Goal: Task Accomplishment & Management: Manage account settings

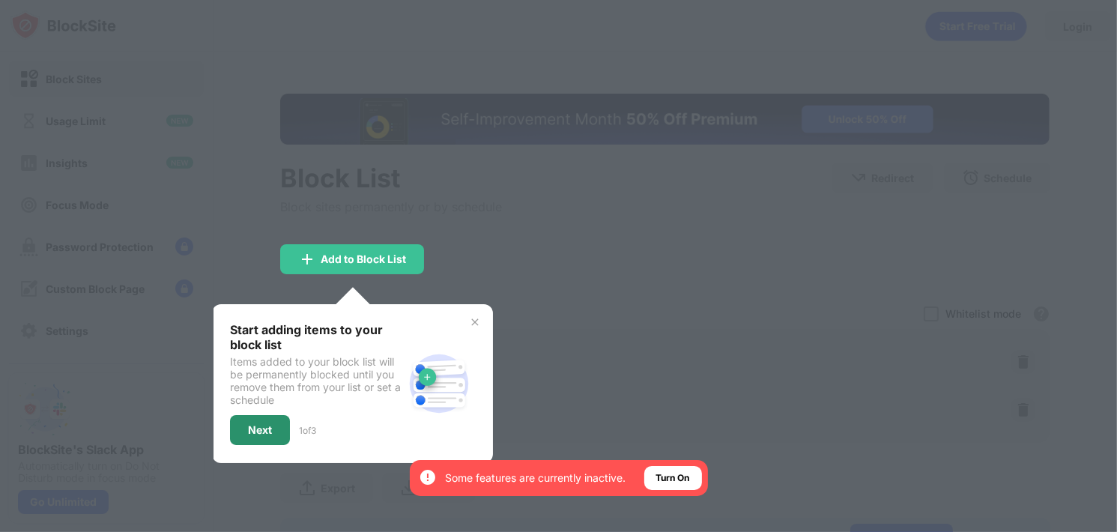
click at [281, 419] on div "Next" at bounding box center [260, 430] width 60 height 30
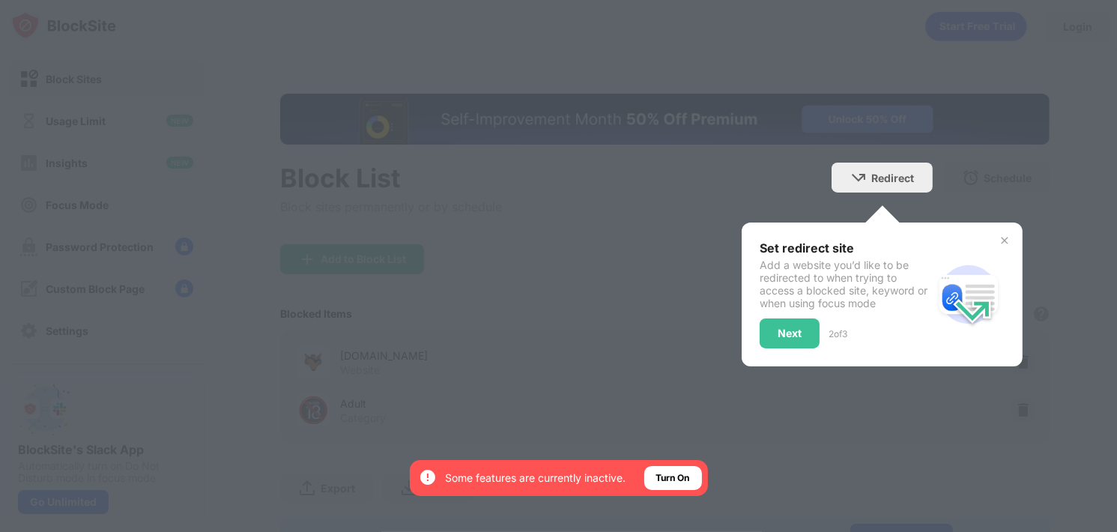
click at [985, 241] on div "Set redirect site Add a website you’d like to be redirected to when trying to a…" at bounding box center [882, 295] width 245 height 108
click at [999, 238] on img at bounding box center [1005, 241] width 12 height 12
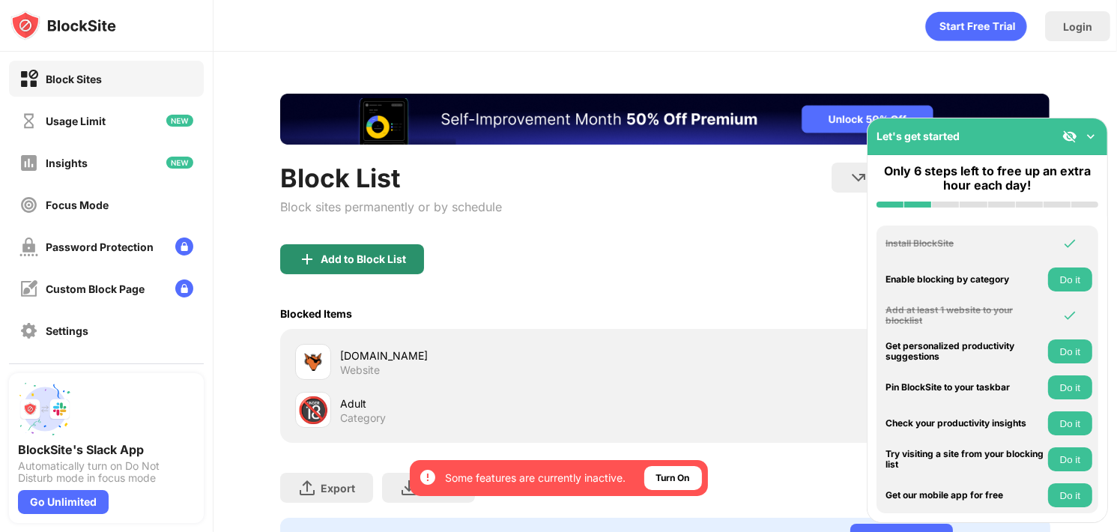
click at [311, 258] on img at bounding box center [307, 259] width 18 height 18
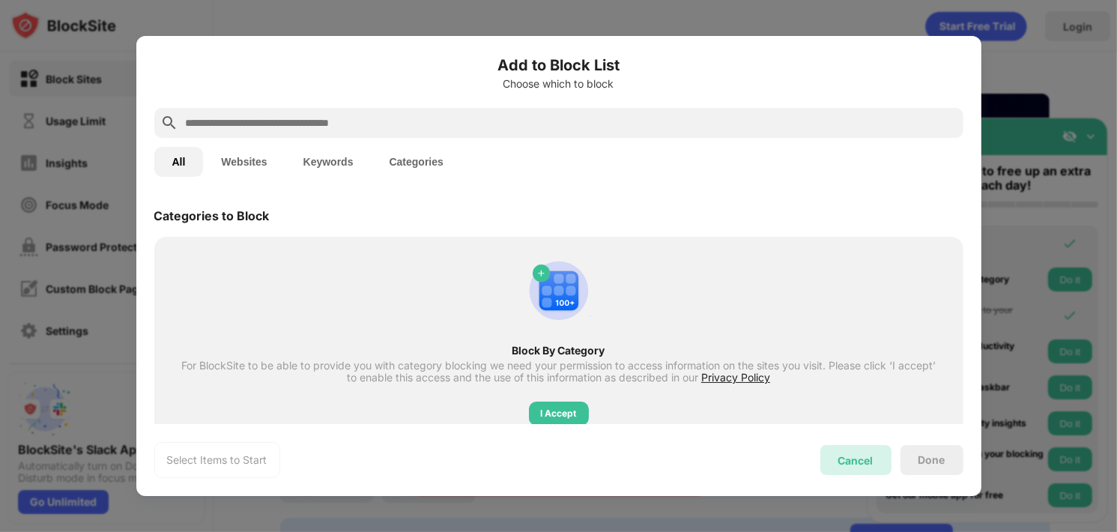
click at [853, 454] on div "Cancel" at bounding box center [855, 460] width 35 height 13
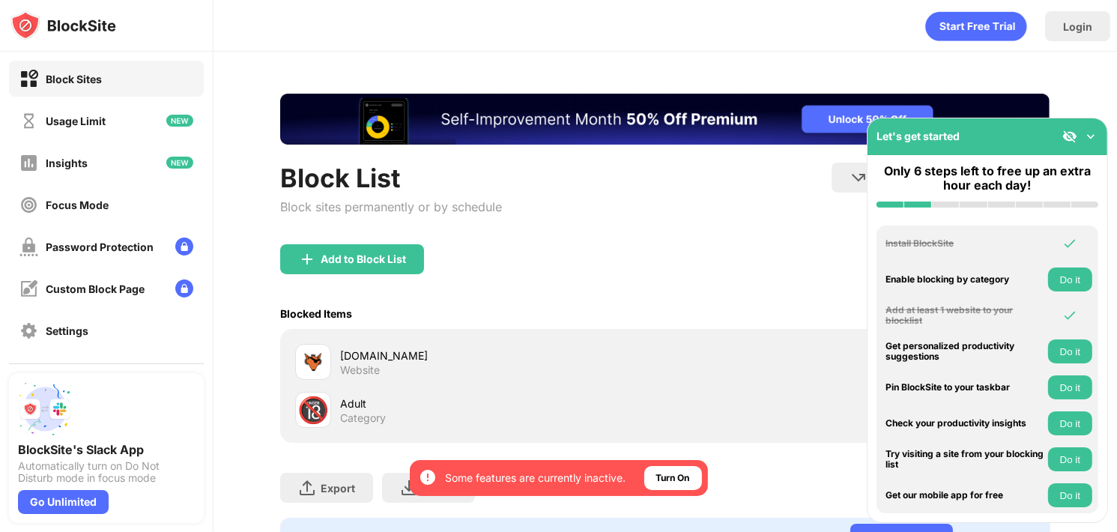
click at [486, 367] on div "[DOMAIN_NAME] Website" at bounding box center [502, 362] width 325 height 29
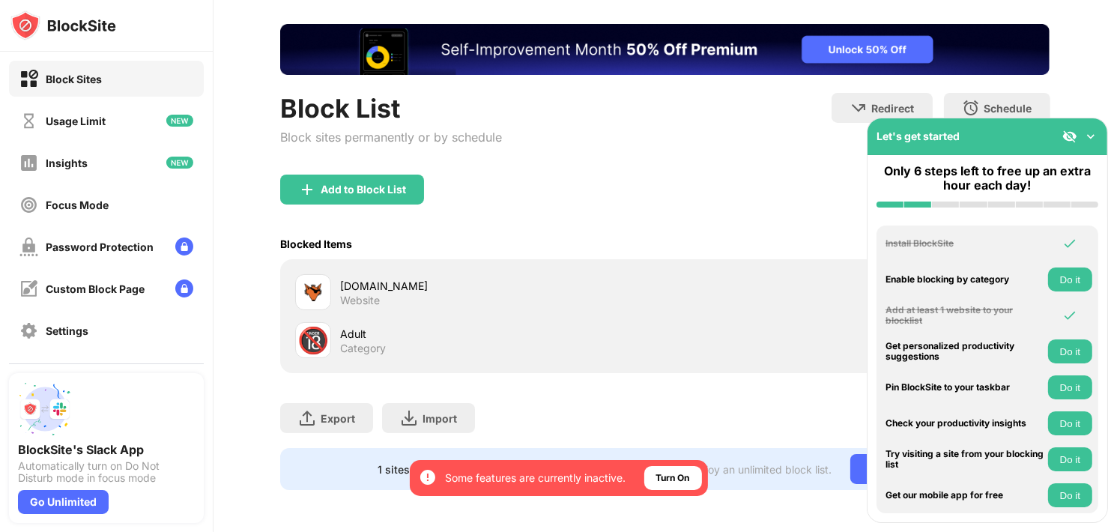
scroll to position [79, 0]
click at [396, 184] on div "Add to Block List" at bounding box center [363, 190] width 85 height 12
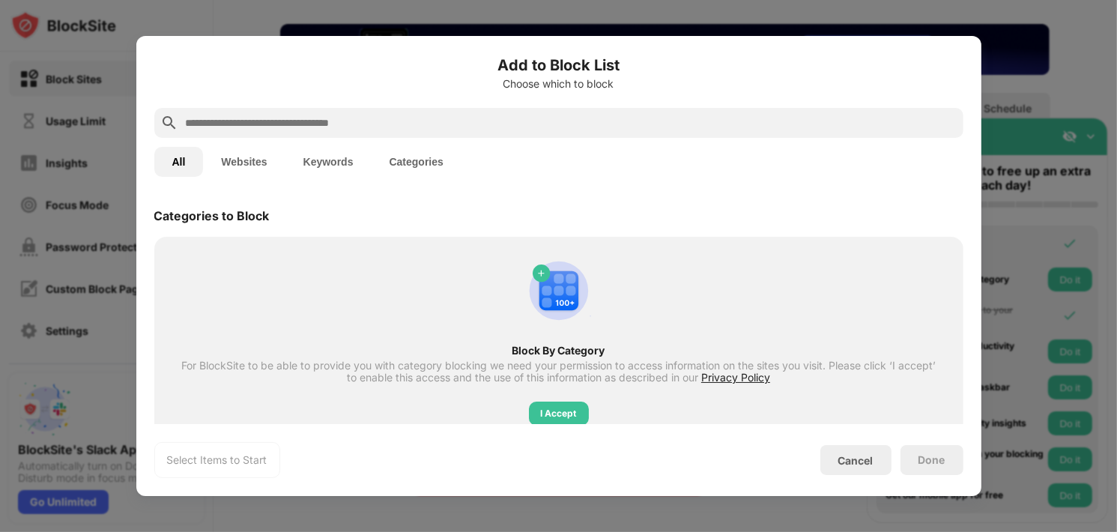
click at [435, 119] on input "text" at bounding box center [570, 123] width 773 height 18
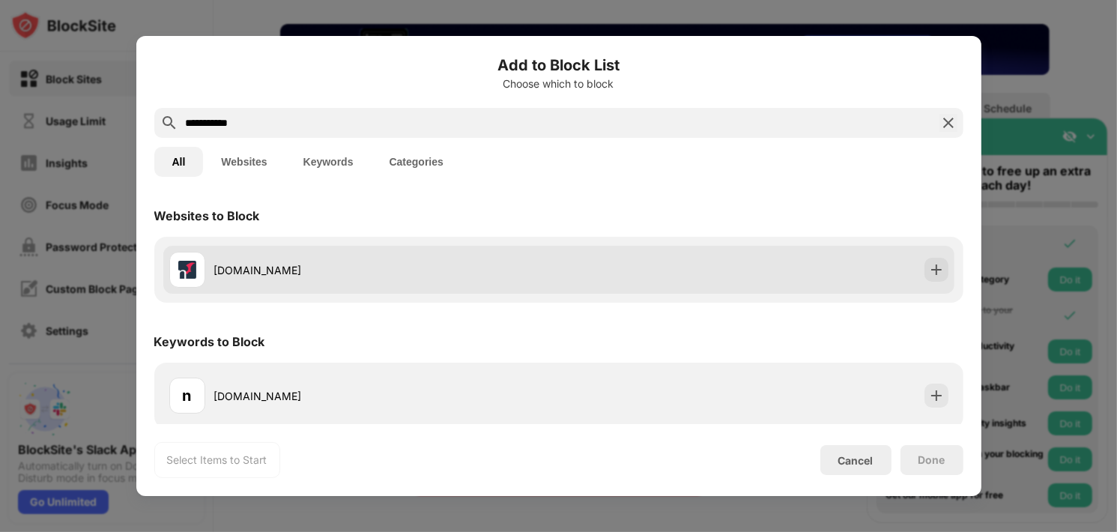
type input "**********"
click at [931, 272] on img at bounding box center [936, 269] width 15 height 15
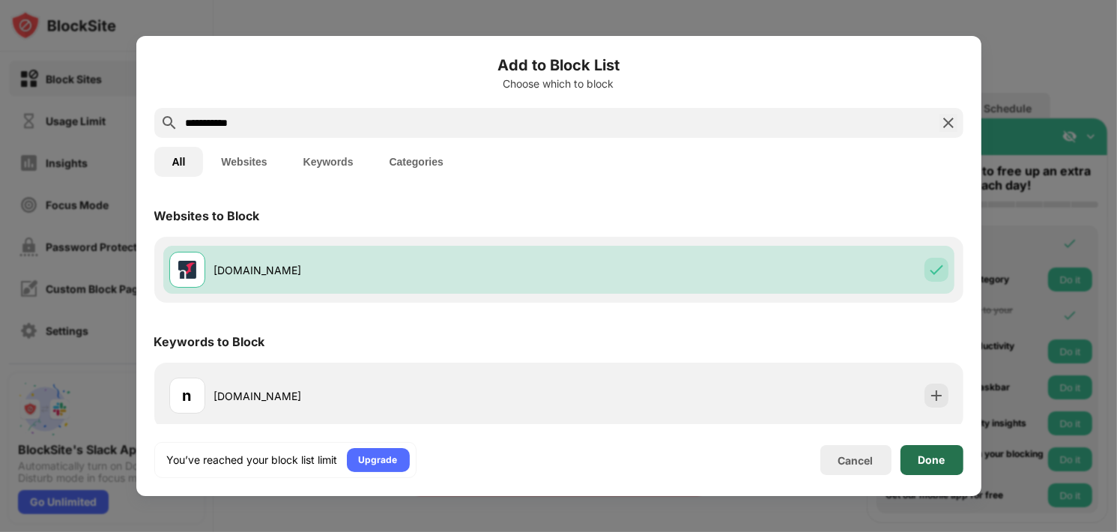
click at [922, 456] on div "Done" at bounding box center [932, 460] width 27 height 12
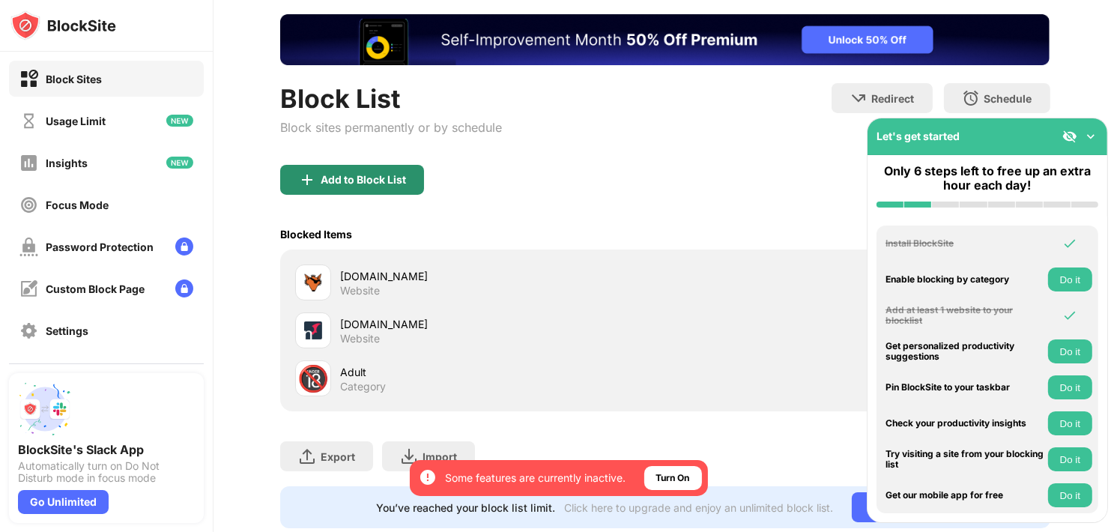
click at [365, 172] on div "Add to Block List" at bounding box center [352, 180] width 144 height 30
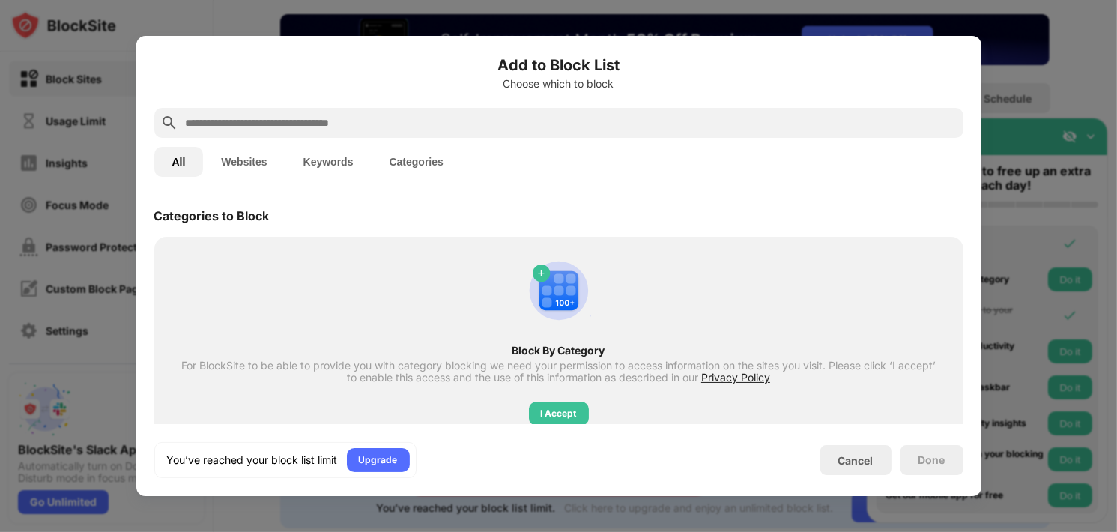
click at [405, 127] on input "text" at bounding box center [570, 123] width 773 height 18
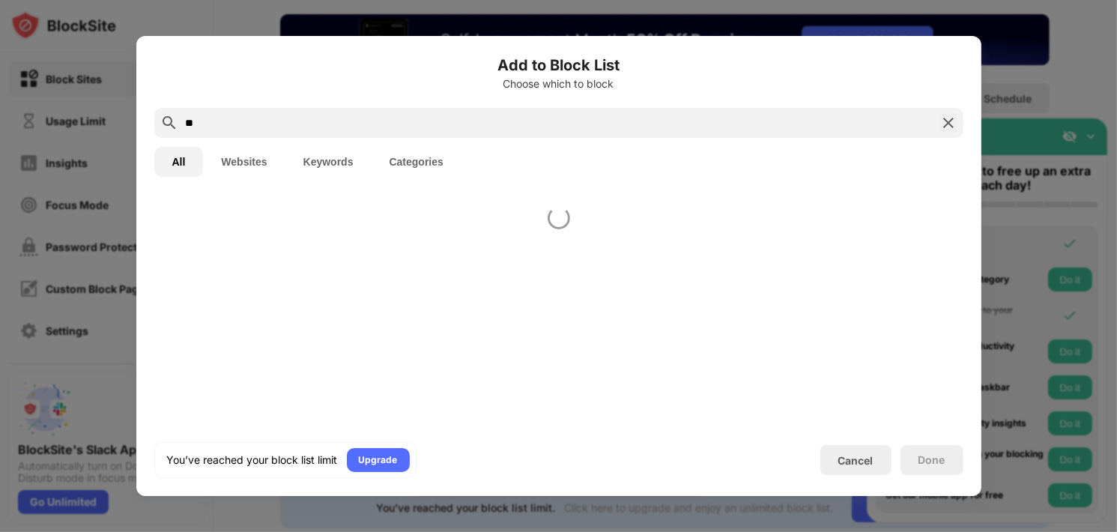
type input "*"
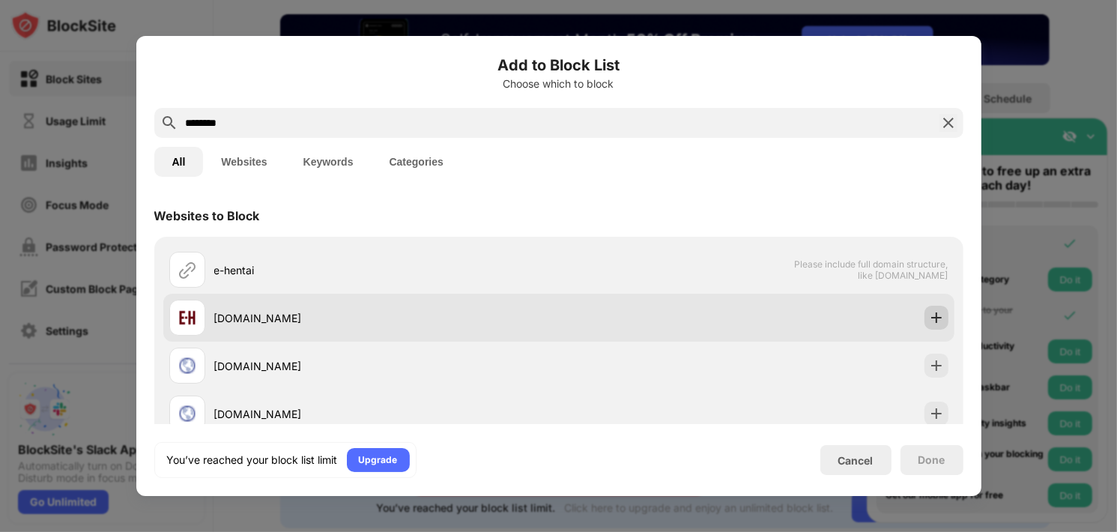
type input "********"
click at [929, 318] on img at bounding box center [936, 317] width 15 height 15
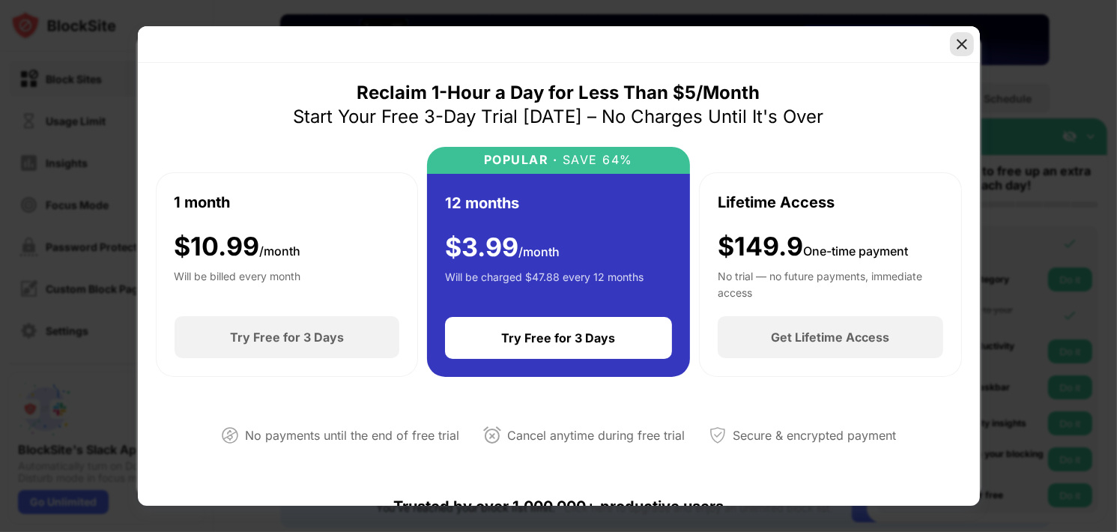
click at [955, 44] on img at bounding box center [962, 44] width 15 height 15
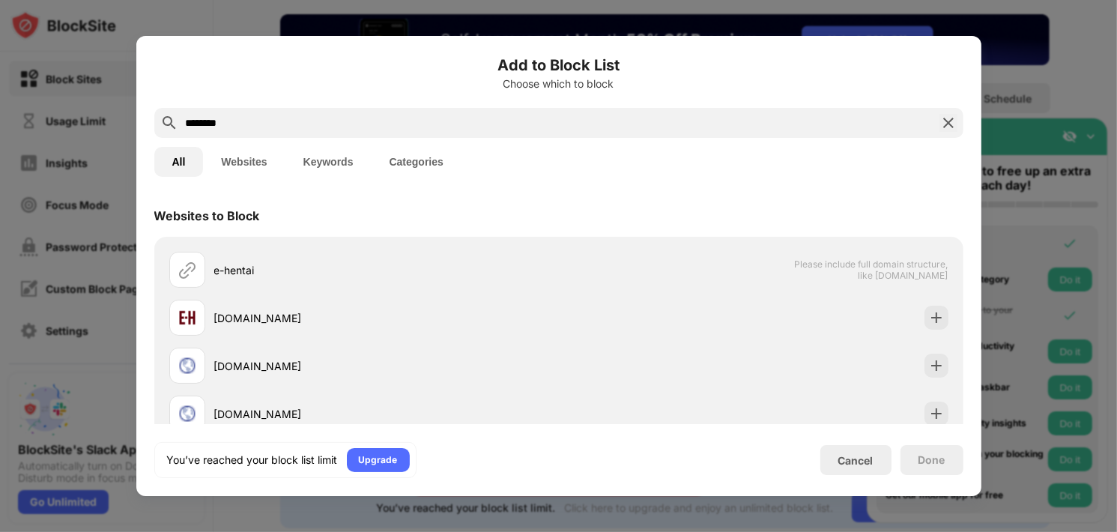
click at [956, 120] on img at bounding box center [949, 123] width 18 height 18
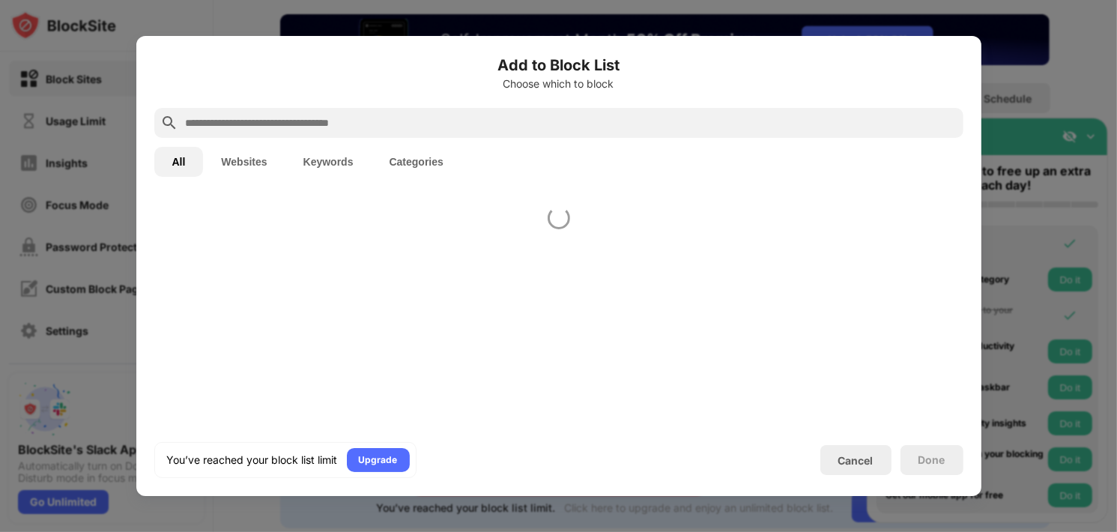
click at [952, 64] on h6 "Add to Block List" at bounding box center [558, 65] width 809 height 22
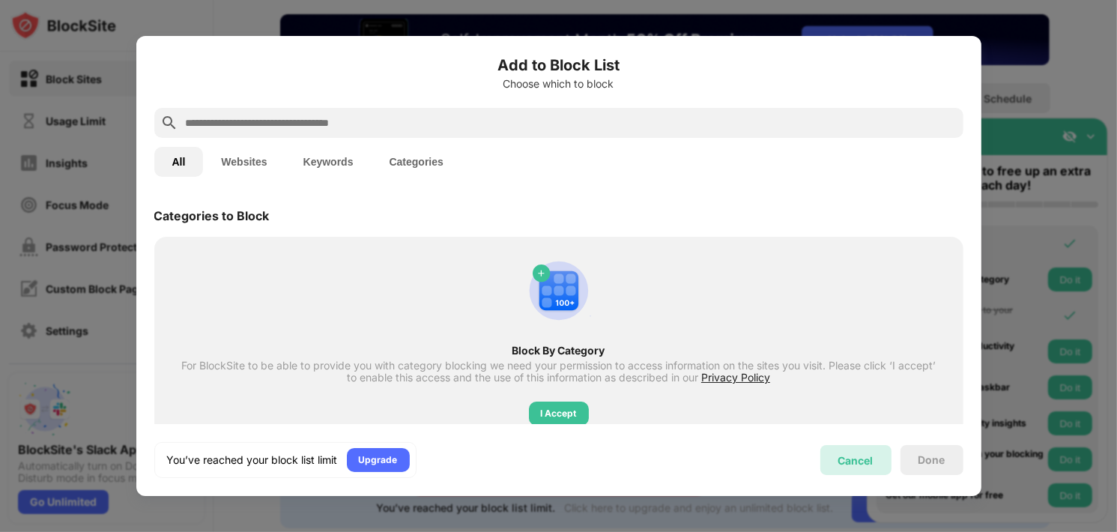
click at [867, 457] on div "Cancel" at bounding box center [855, 460] width 35 height 13
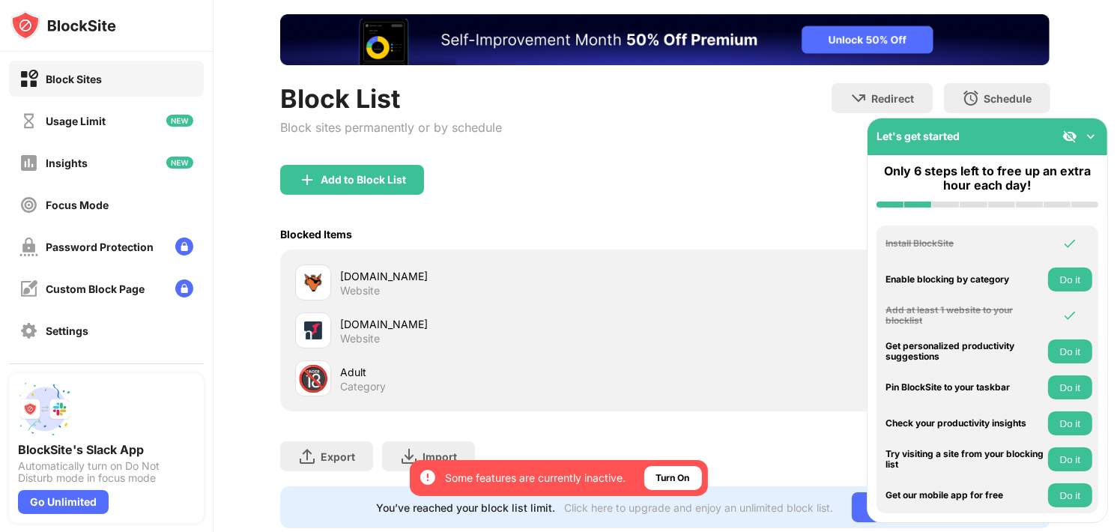
scroll to position [127, 0]
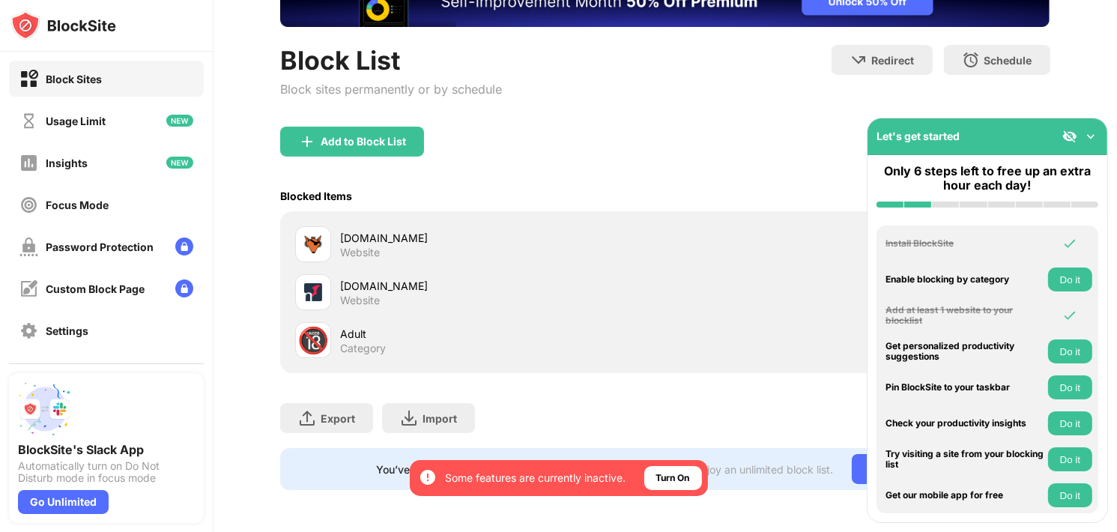
click at [334, 316] on div "[DOMAIN_NAME] Website" at bounding box center [665, 292] width 752 height 48
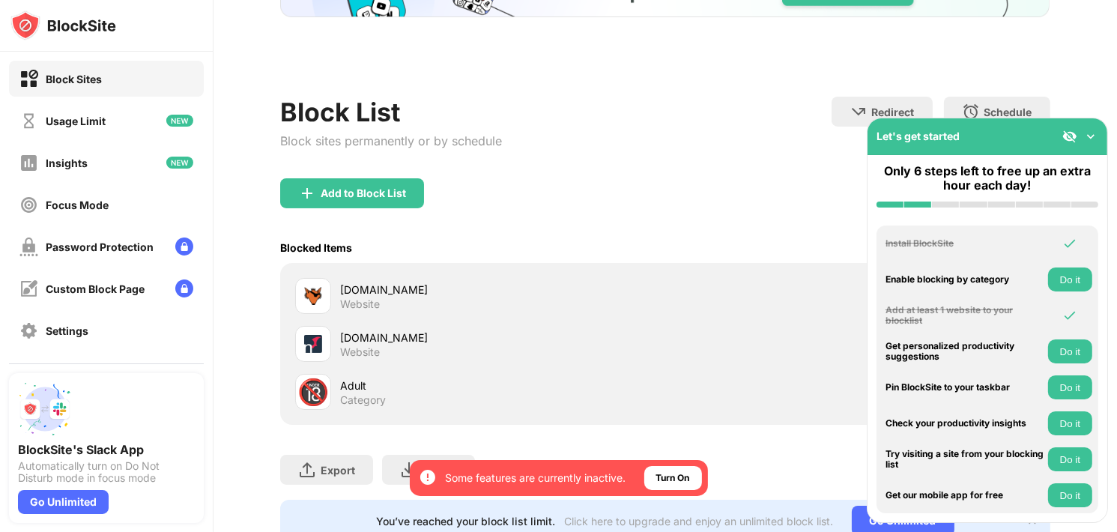
scroll to position [0, 0]
click at [356, 386] on div "Adult" at bounding box center [502, 386] width 325 height 16
click at [327, 425] on div "Export Export Files (for websites items only) Import Import Files (for websites…" at bounding box center [664, 462] width 769 height 75
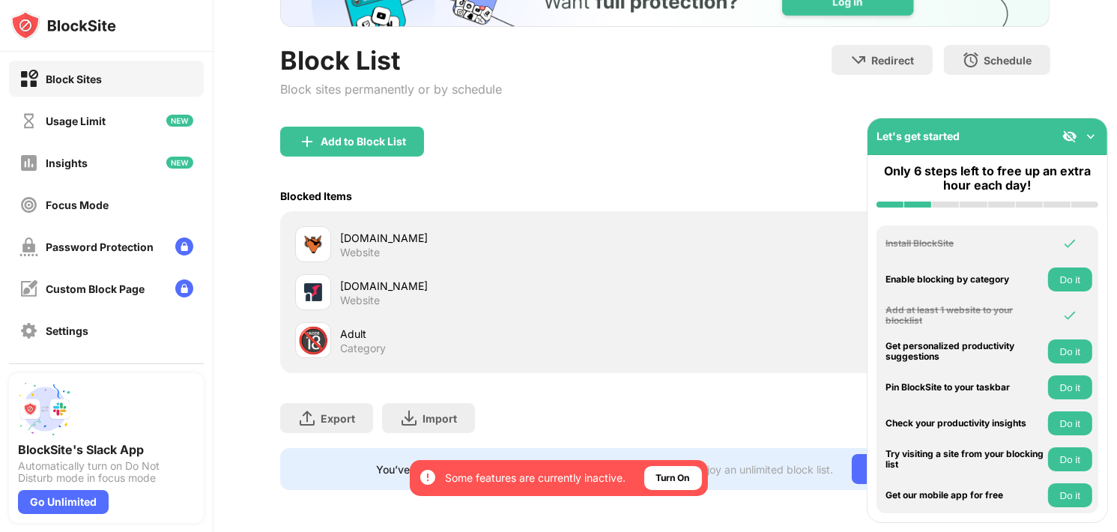
click at [399, 339] on div "Adult Category" at bounding box center [502, 340] width 325 height 29
click at [1094, 141] on img at bounding box center [1090, 136] width 15 height 15
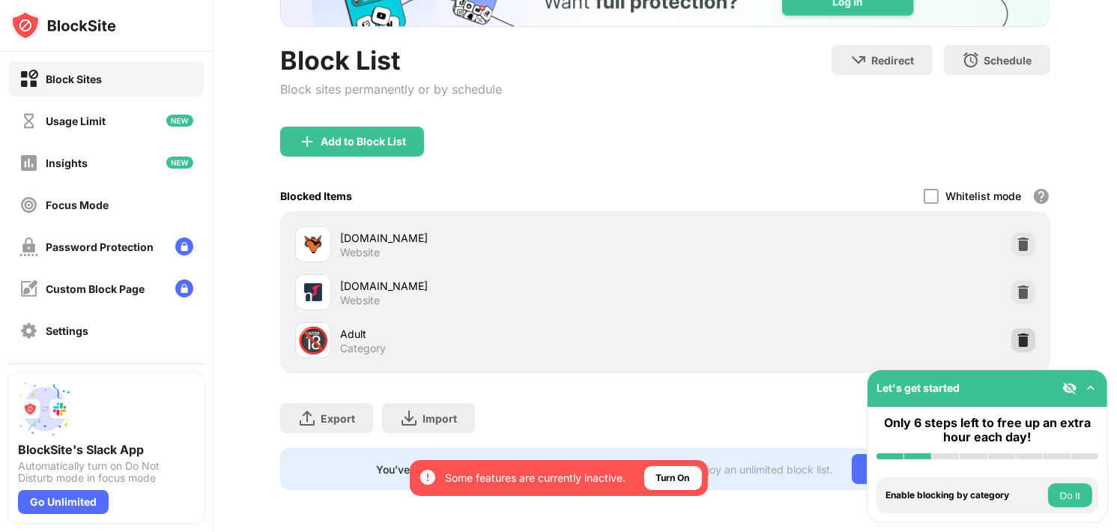
click at [1016, 335] on img at bounding box center [1023, 340] width 15 height 15
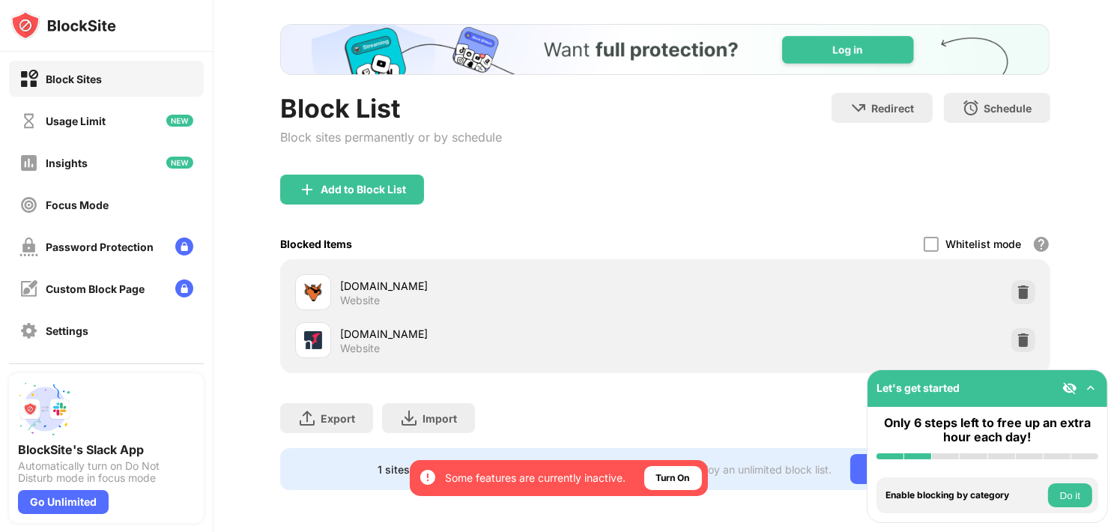
scroll to position [79, 0]
click at [399, 184] on div "Add to Block List" at bounding box center [363, 190] width 85 height 12
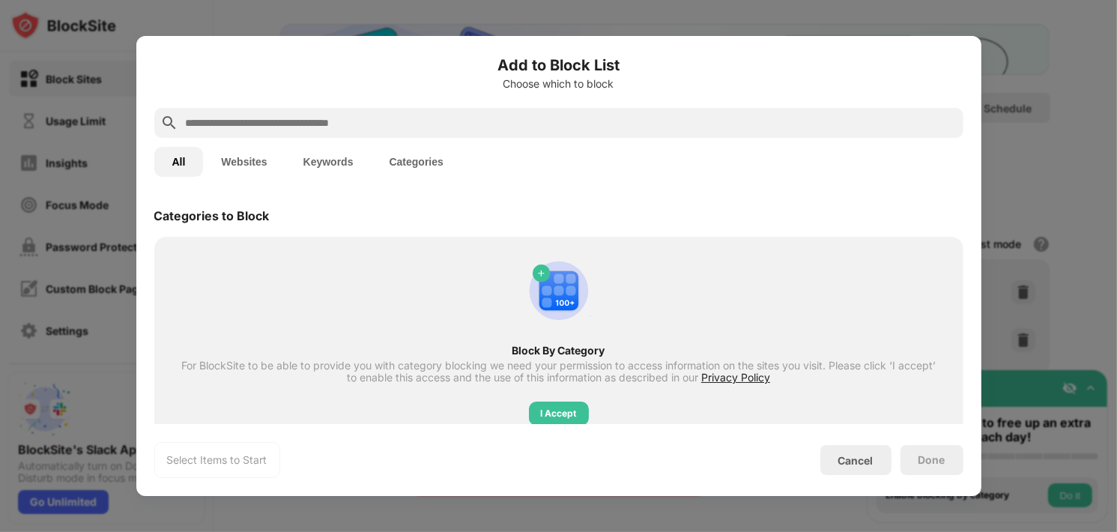
click at [439, 136] on div at bounding box center [558, 123] width 809 height 30
click at [440, 130] on input "text" at bounding box center [570, 123] width 773 height 18
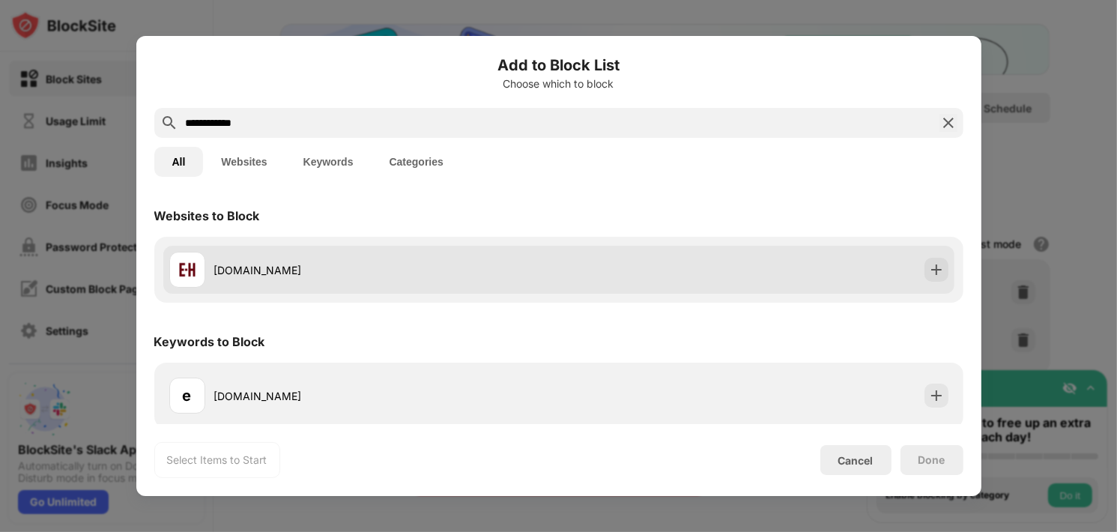
type input "**********"
click at [925, 277] on div at bounding box center [937, 270] width 24 height 24
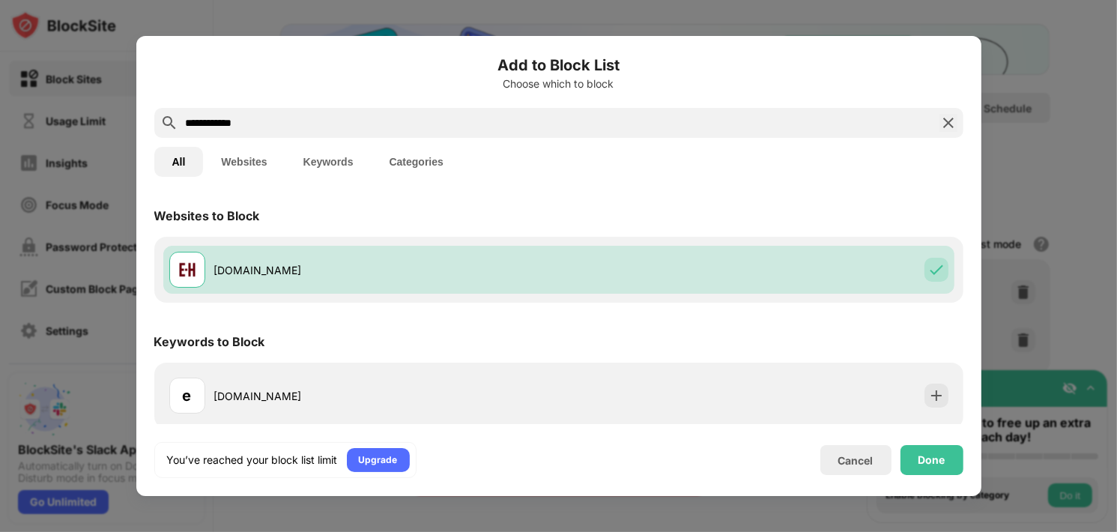
click at [919, 459] on div "Done" at bounding box center [932, 460] width 27 height 12
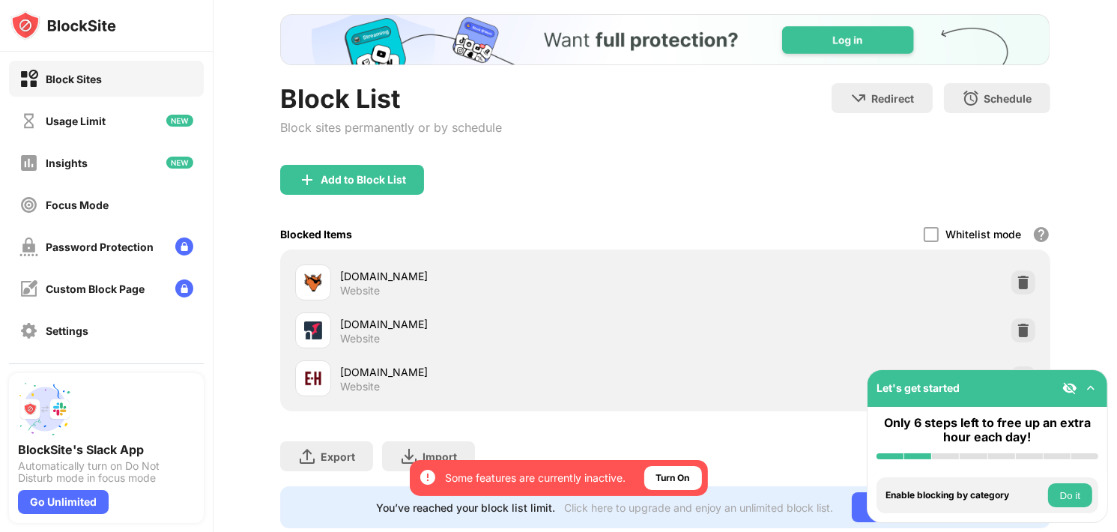
scroll to position [127, 0]
